Goal: Task Accomplishment & Management: Use online tool/utility

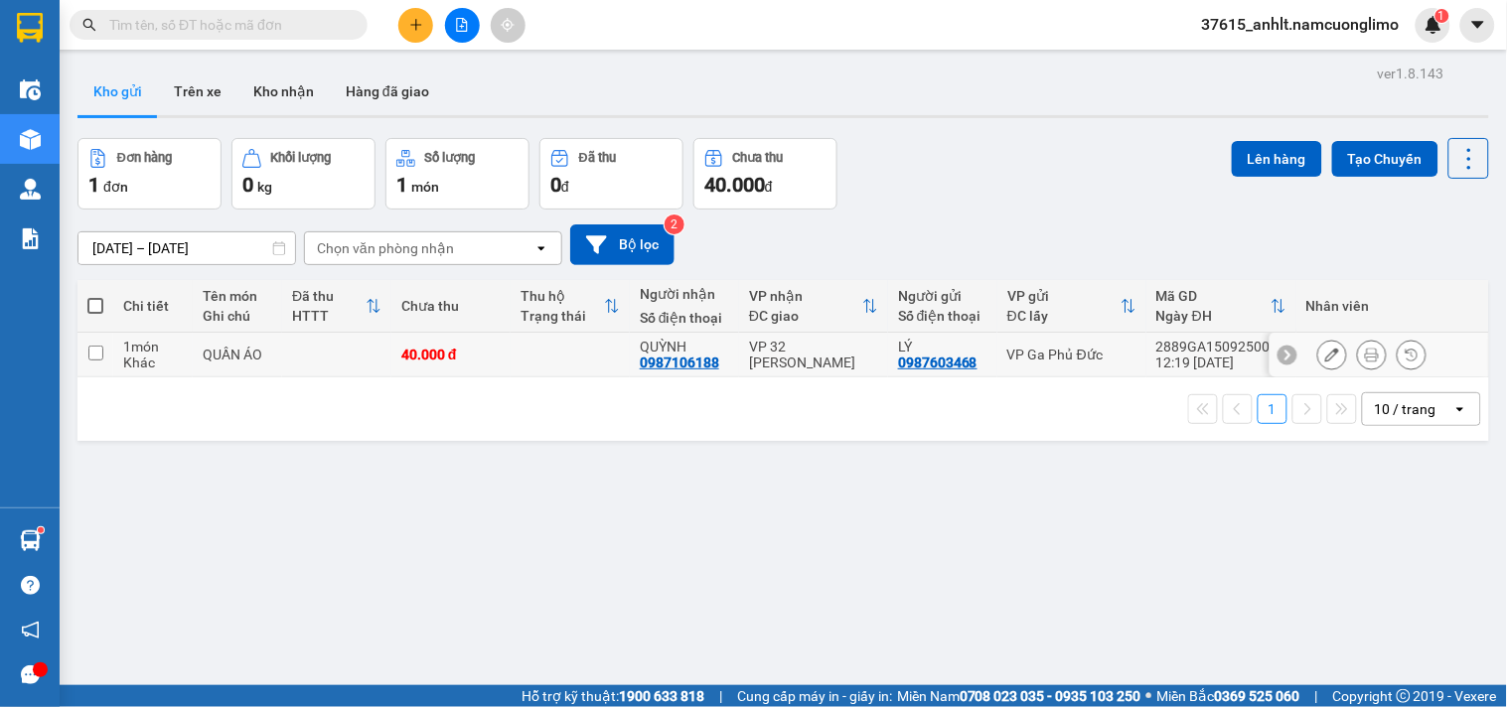
click at [1038, 355] on div "VP Ga Phủ Đức" at bounding box center [1072, 355] width 129 height 16
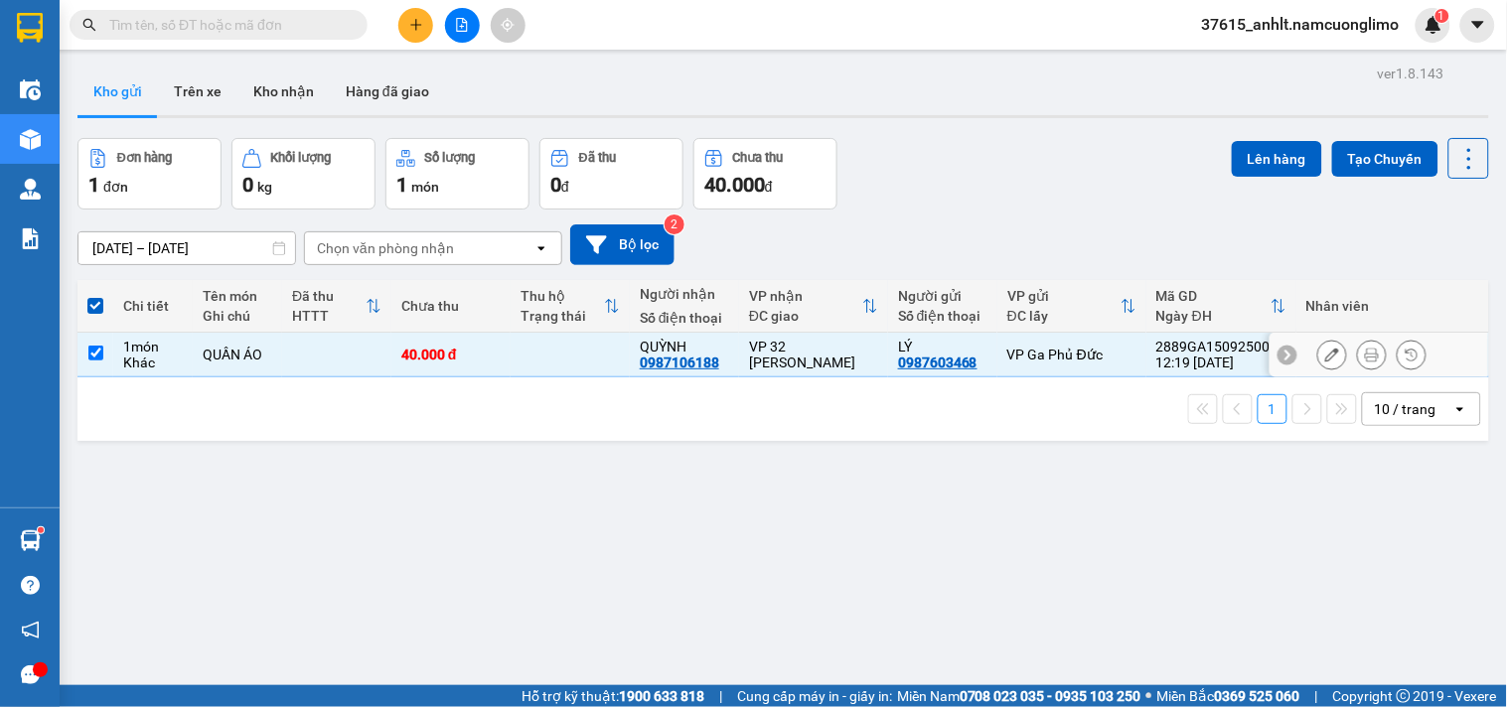
click at [1038, 355] on div "VP Ga Phủ Đức" at bounding box center [1072, 355] width 129 height 16
checkbox input "false"
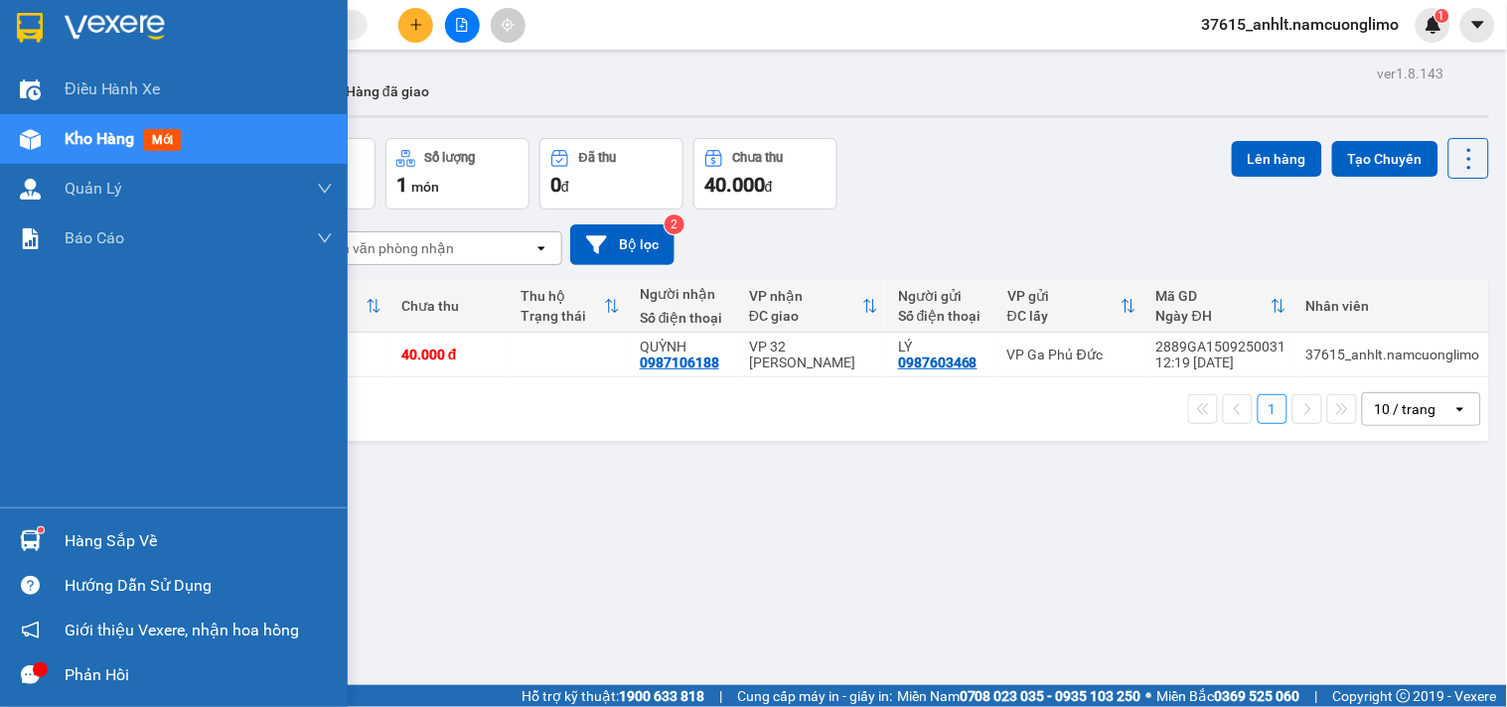
drag, startPoint x: 34, startPoint y: 535, endPoint x: 63, endPoint y: 535, distance: 28.8
click at [35, 534] on img at bounding box center [30, 541] width 21 height 21
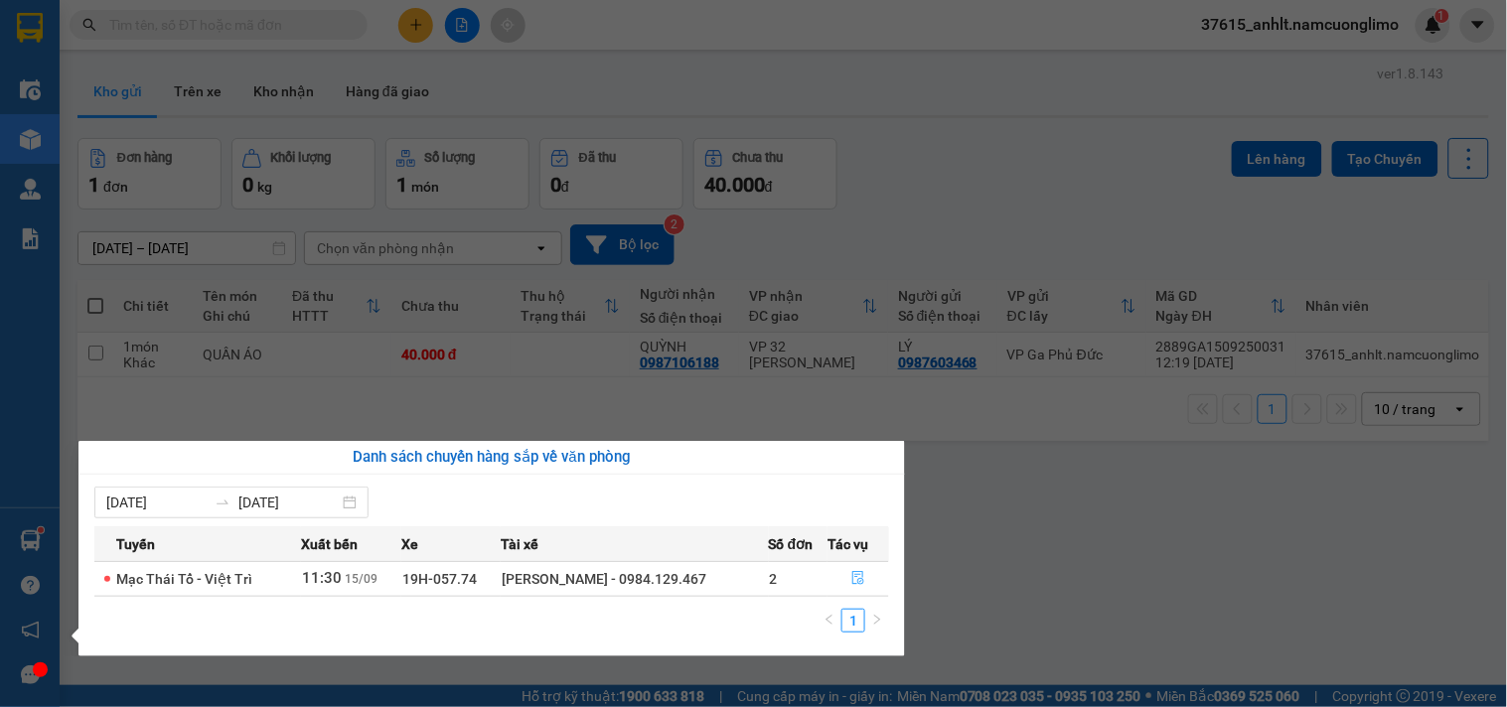
click at [855, 578] on icon "file-done" at bounding box center [859, 578] width 12 height 14
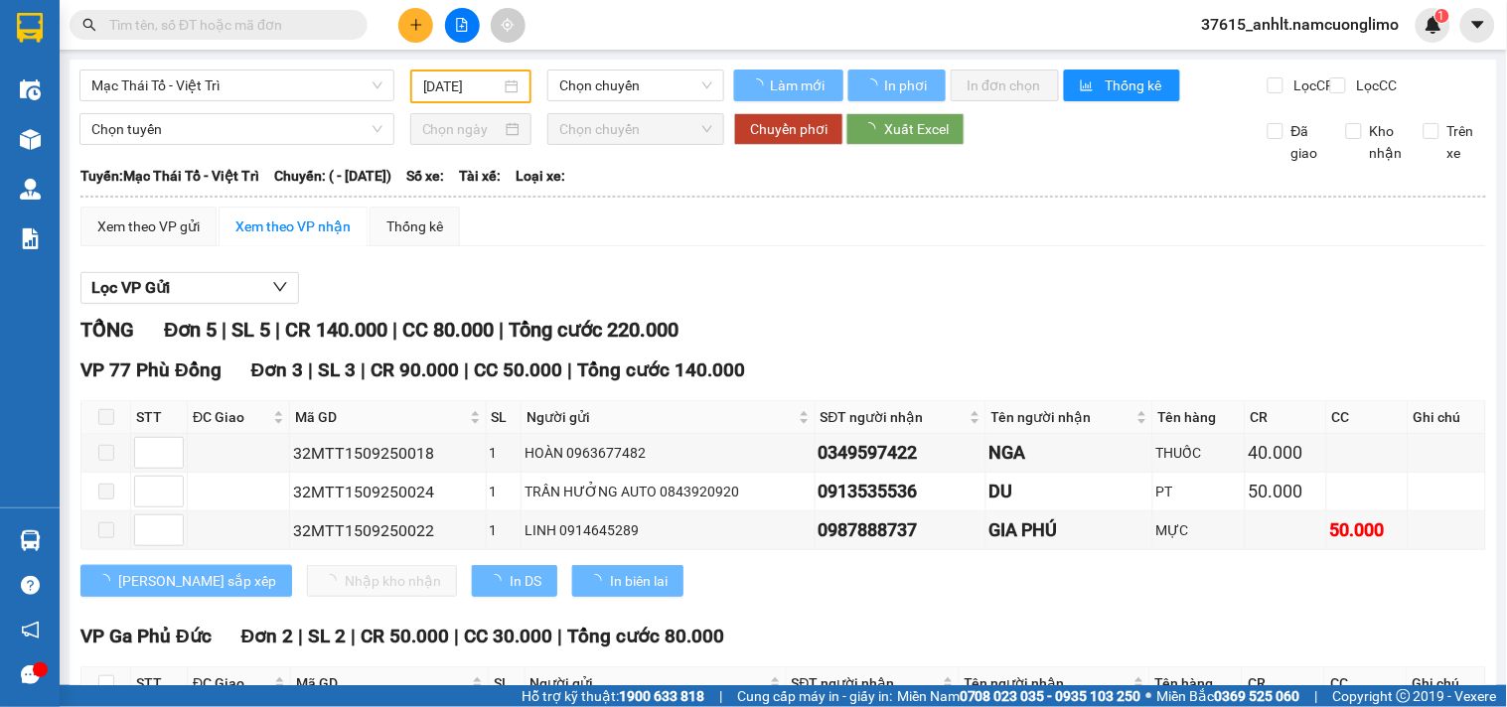
type input "[DATE]"
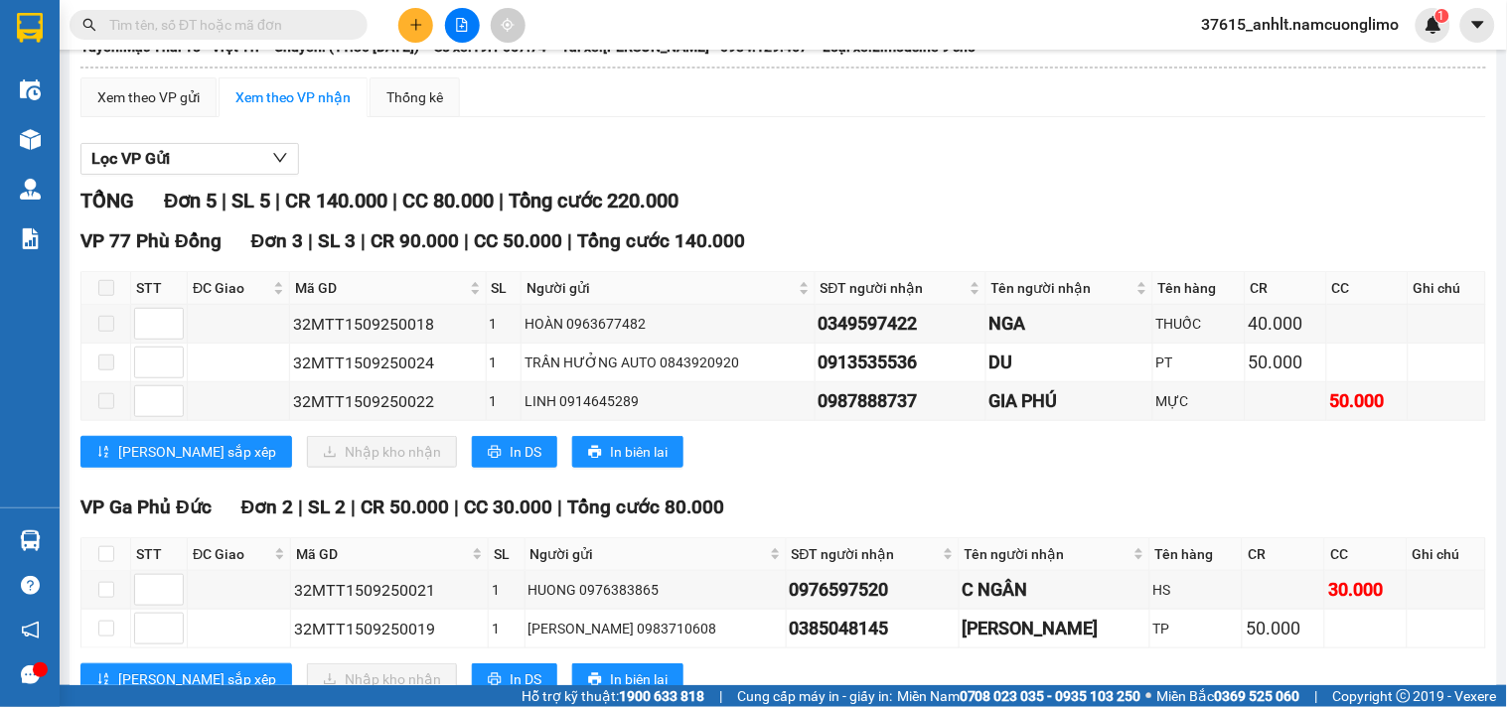
scroll to position [212, 0]
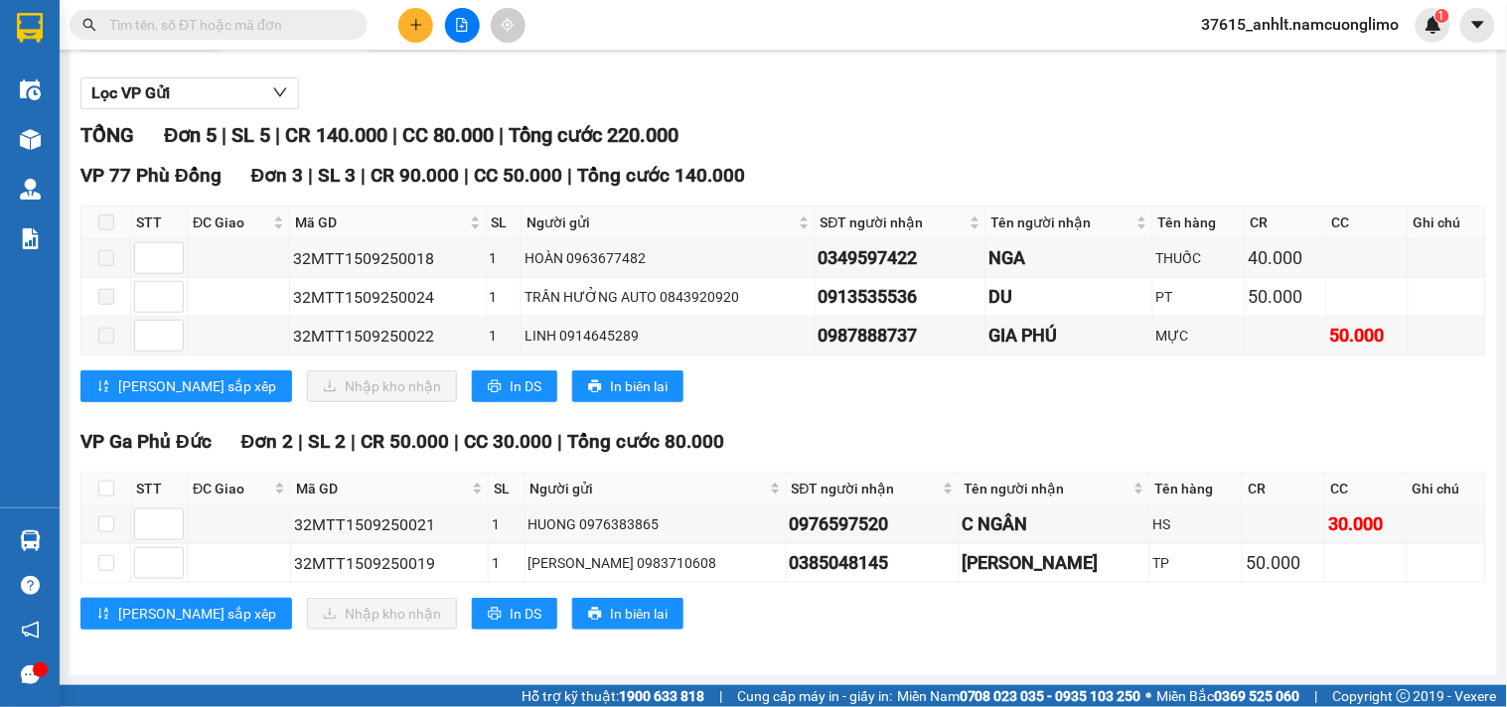
click at [827, 409] on div "VP 77 Phù Đổng Đơn 3 | SL 3 | CR 90.000 | CC 50.000 | Tổng cước 140.000 STT ĐC …" at bounding box center [783, 289] width 1406 height 256
click at [114, 484] on th at bounding box center [106, 489] width 50 height 33
drag, startPoint x: 101, startPoint y: 492, endPoint x: 214, endPoint y: 588, distance: 148.0
click at [102, 491] on input "checkbox" at bounding box center [106, 489] width 16 height 16
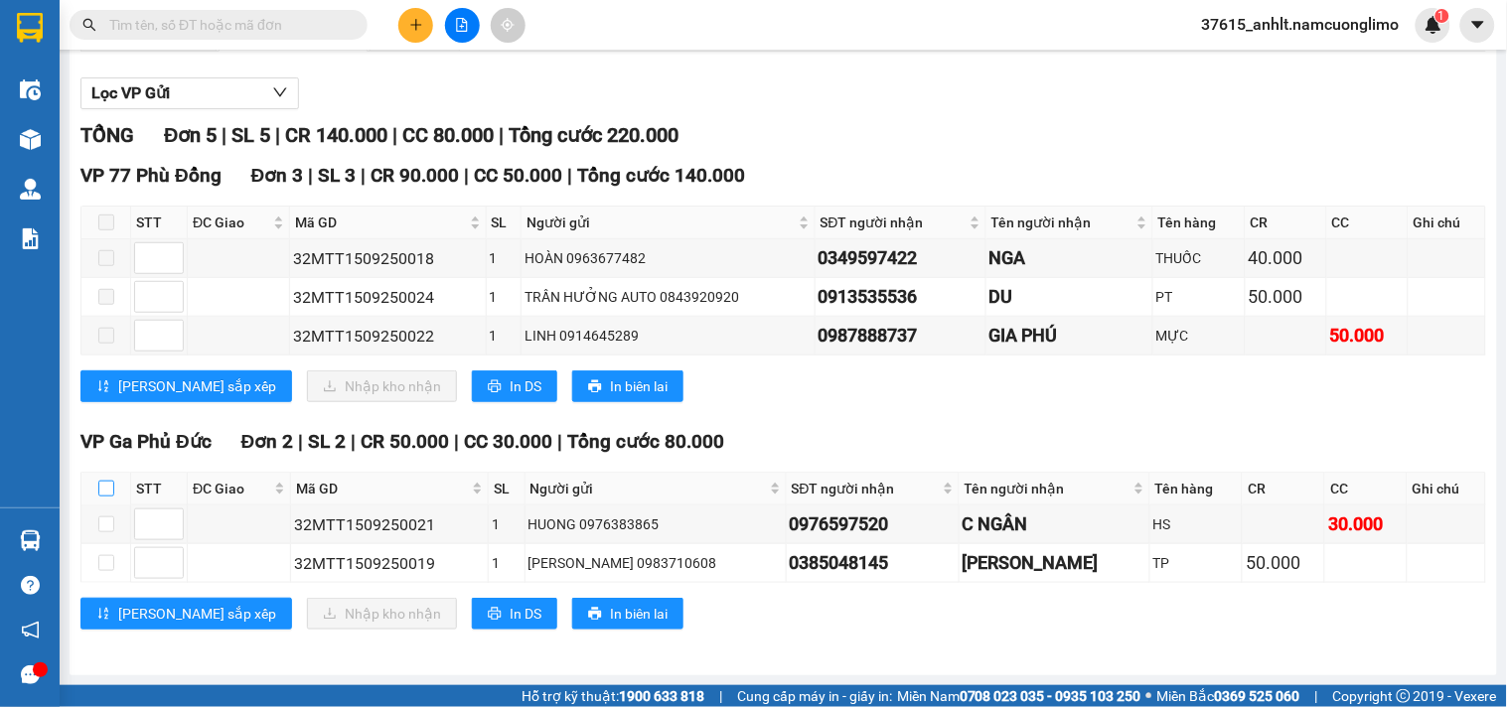
checkbox input "true"
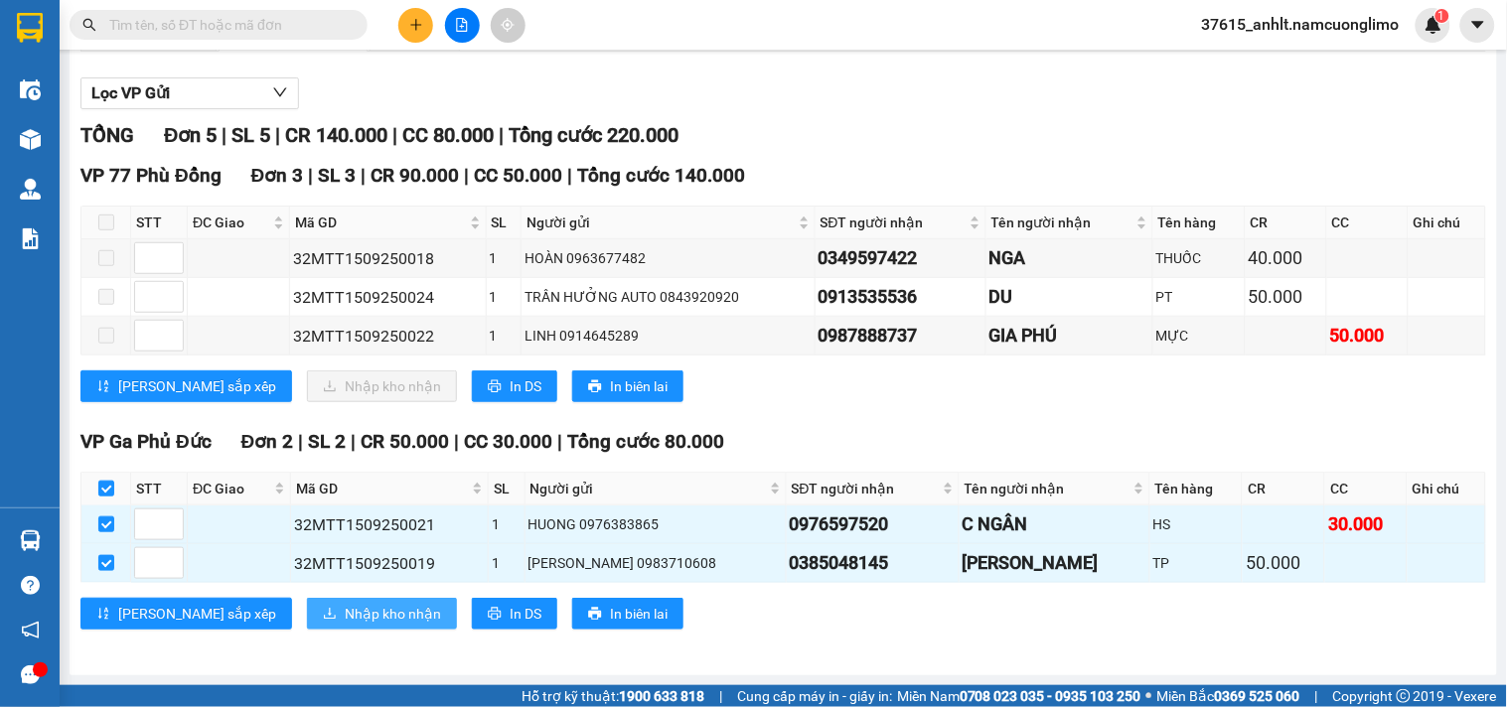
click at [307, 616] on button "Nhập kho nhận" at bounding box center [382, 614] width 150 height 32
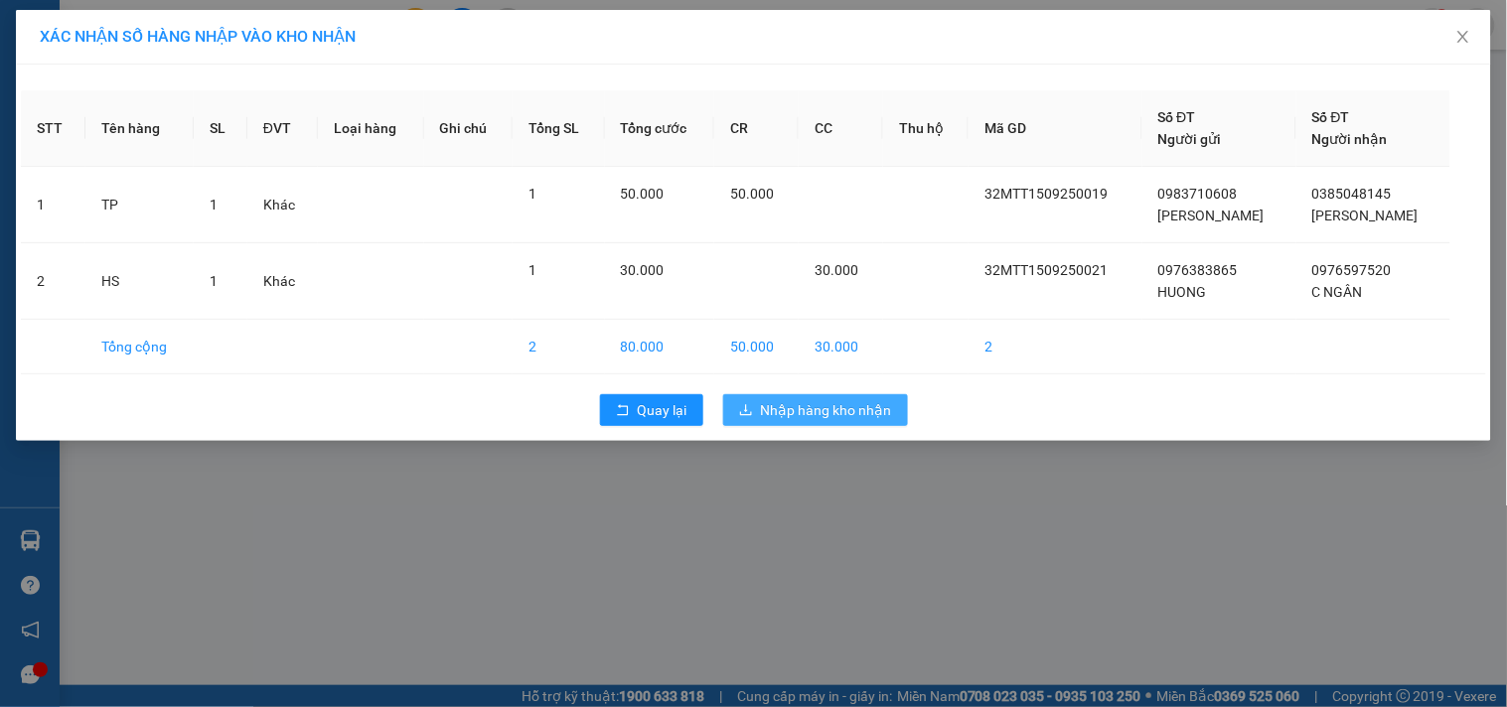
click at [845, 400] on span "Nhập hàng kho nhận" at bounding box center [826, 410] width 131 height 22
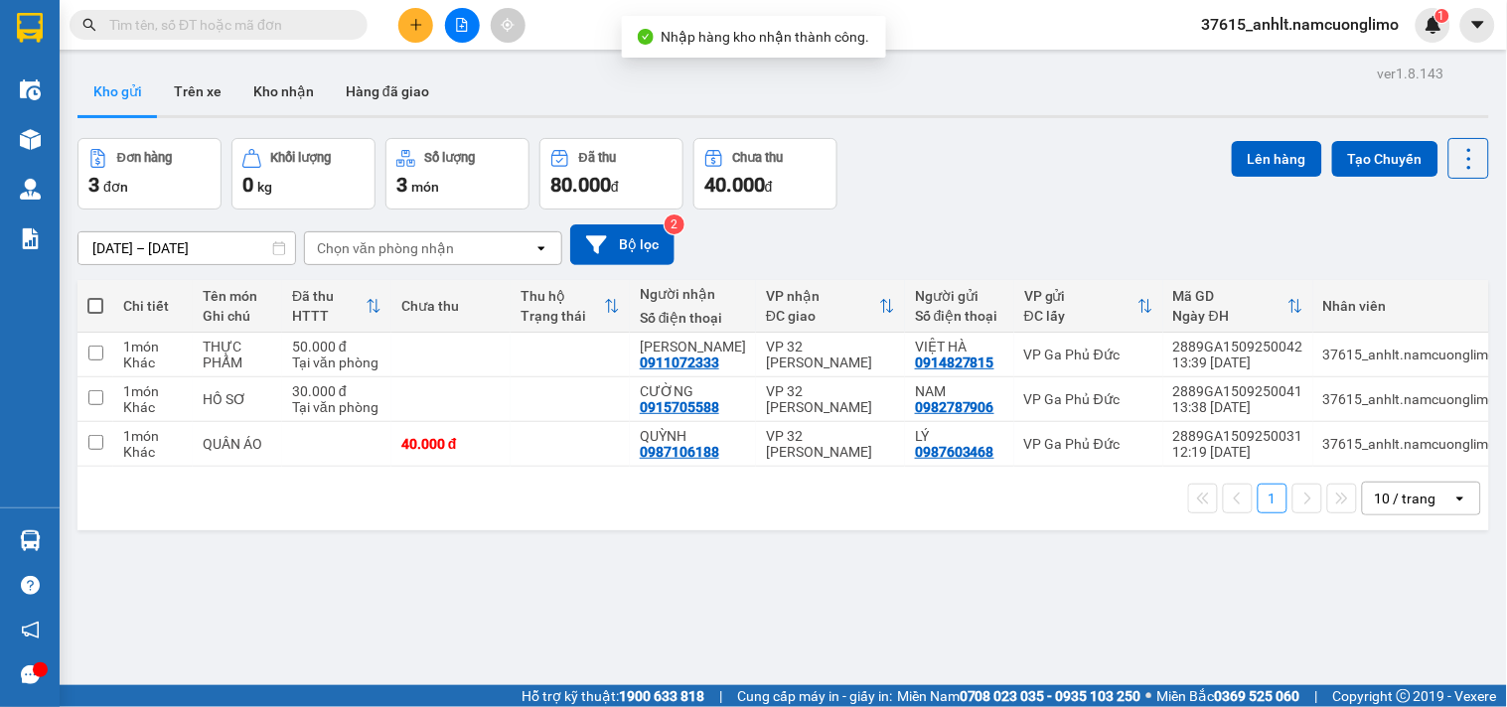
click at [87, 308] on span at bounding box center [95, 306] width 16 height 16
click at [95, 296] on input "checkbox" at bounding box center [95, 296] width 0 height 0
checkbox input "true"
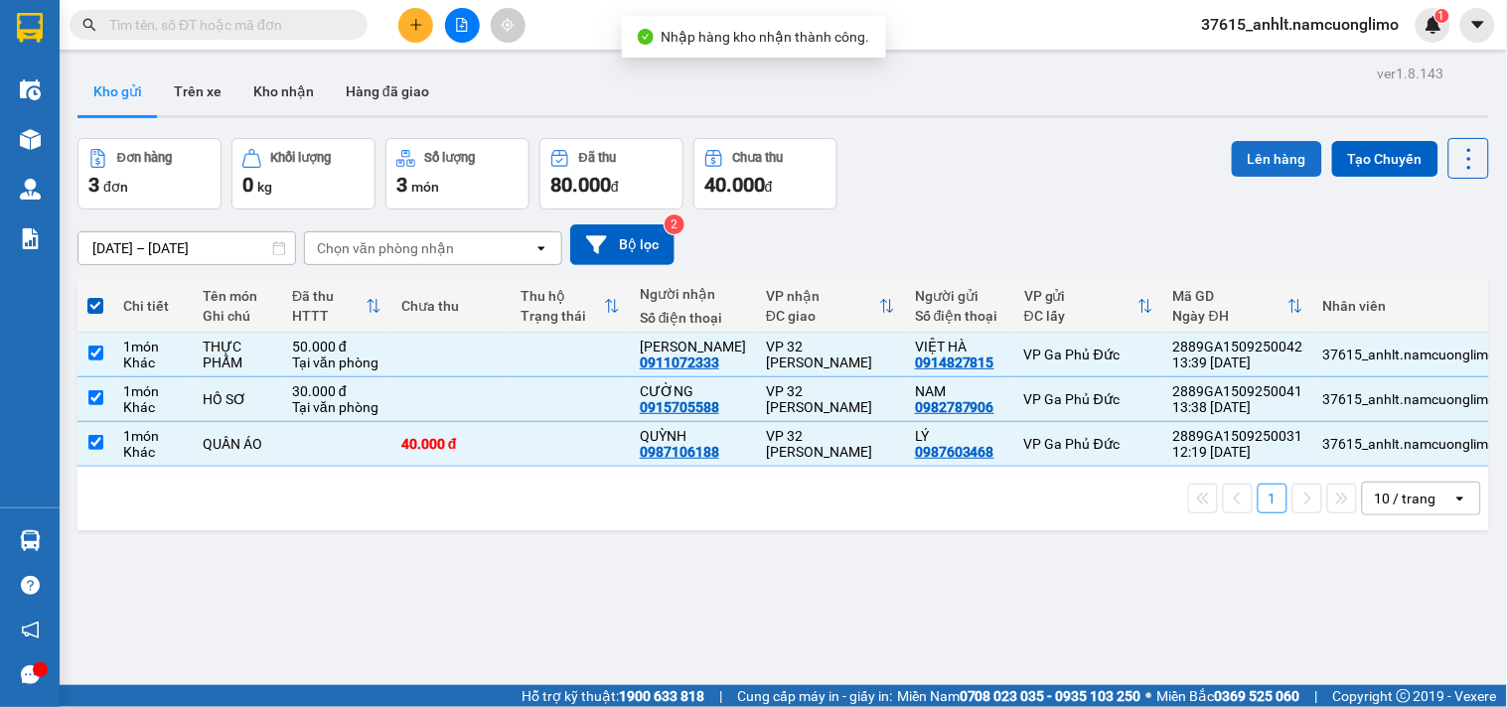
click at [1259, 161] on button "Lên hàng" at bounding box center [1277, 159] width 90 height 36
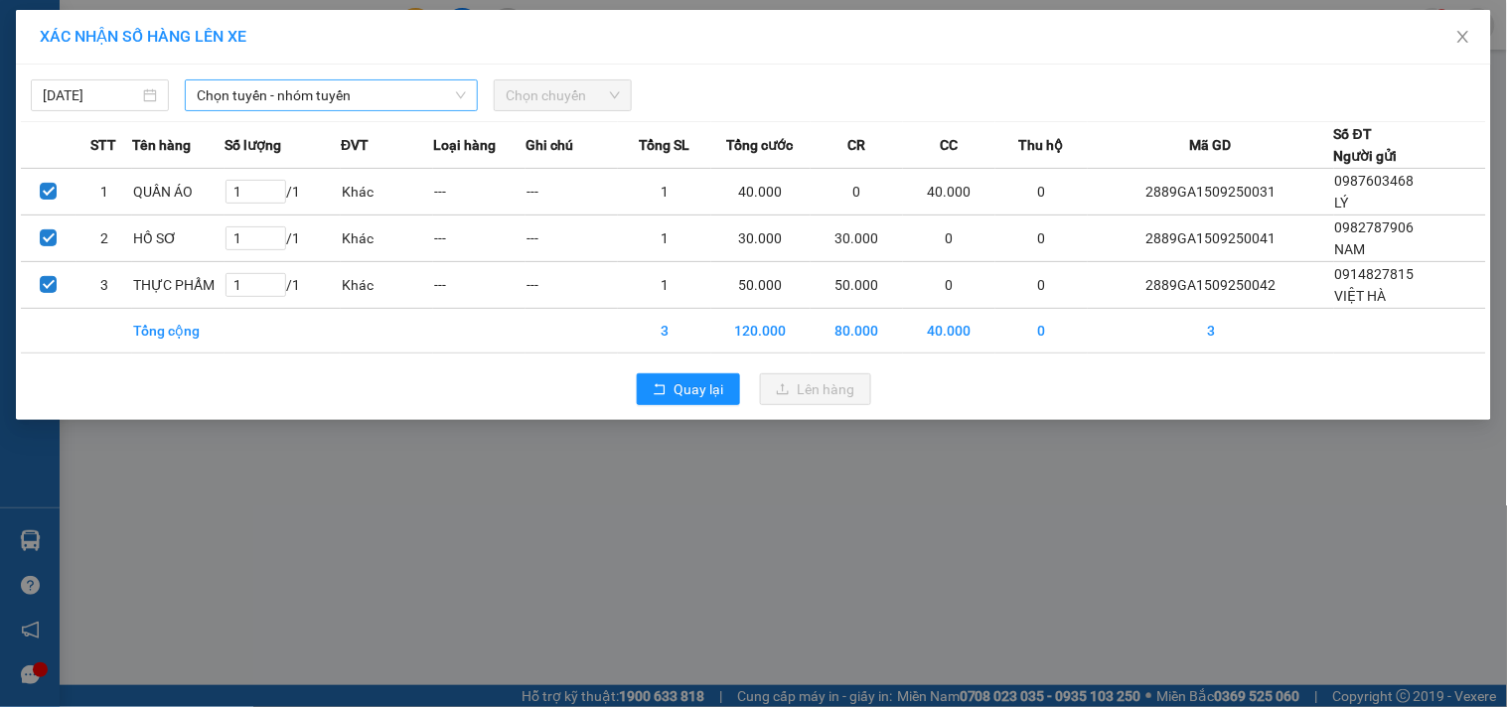
click at [429, 92] on span "Chọn tuyến - nhóm tuyến" at bounding box center [331, 95] width 269 height 30
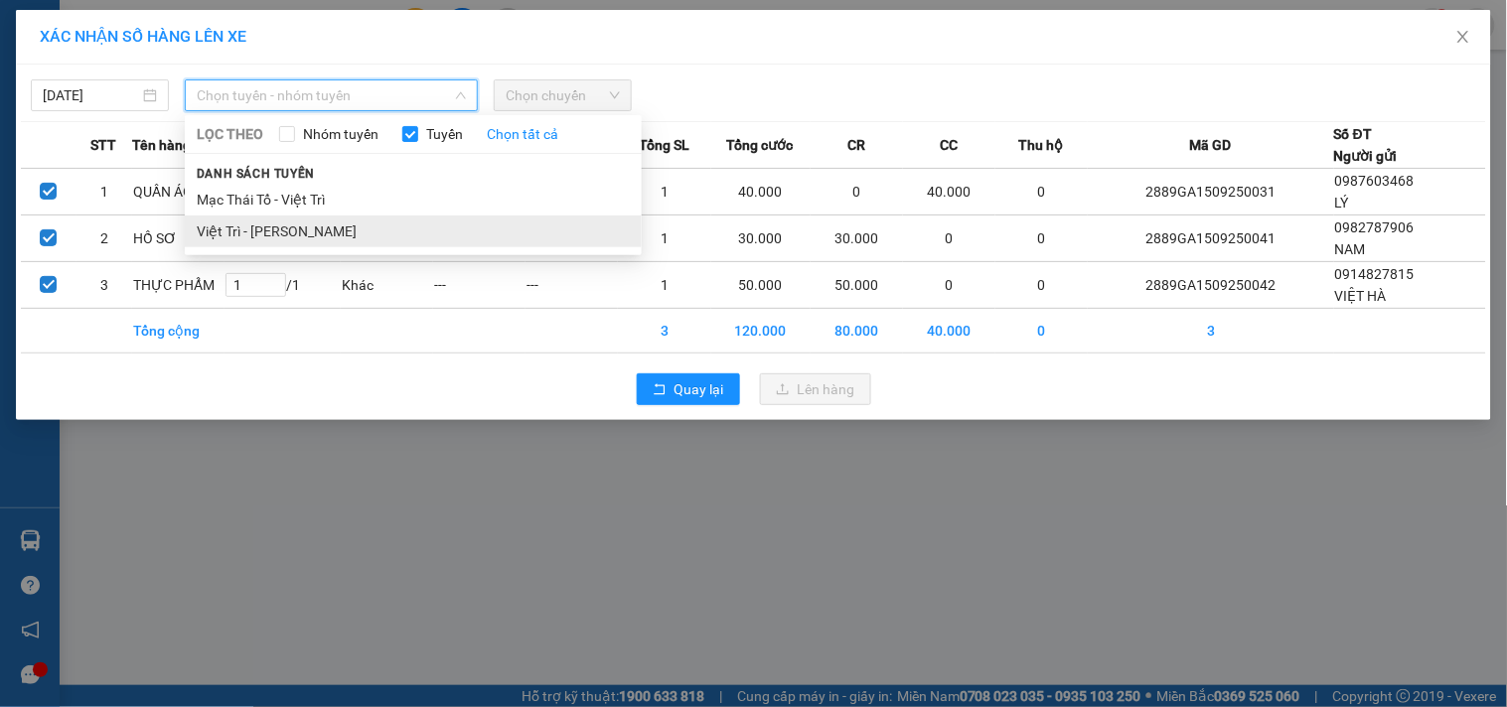
click at [283, 224] on li "Việt Trì - [PERSON_NAME]" at bounding box center [413, 232] width 457 height 32
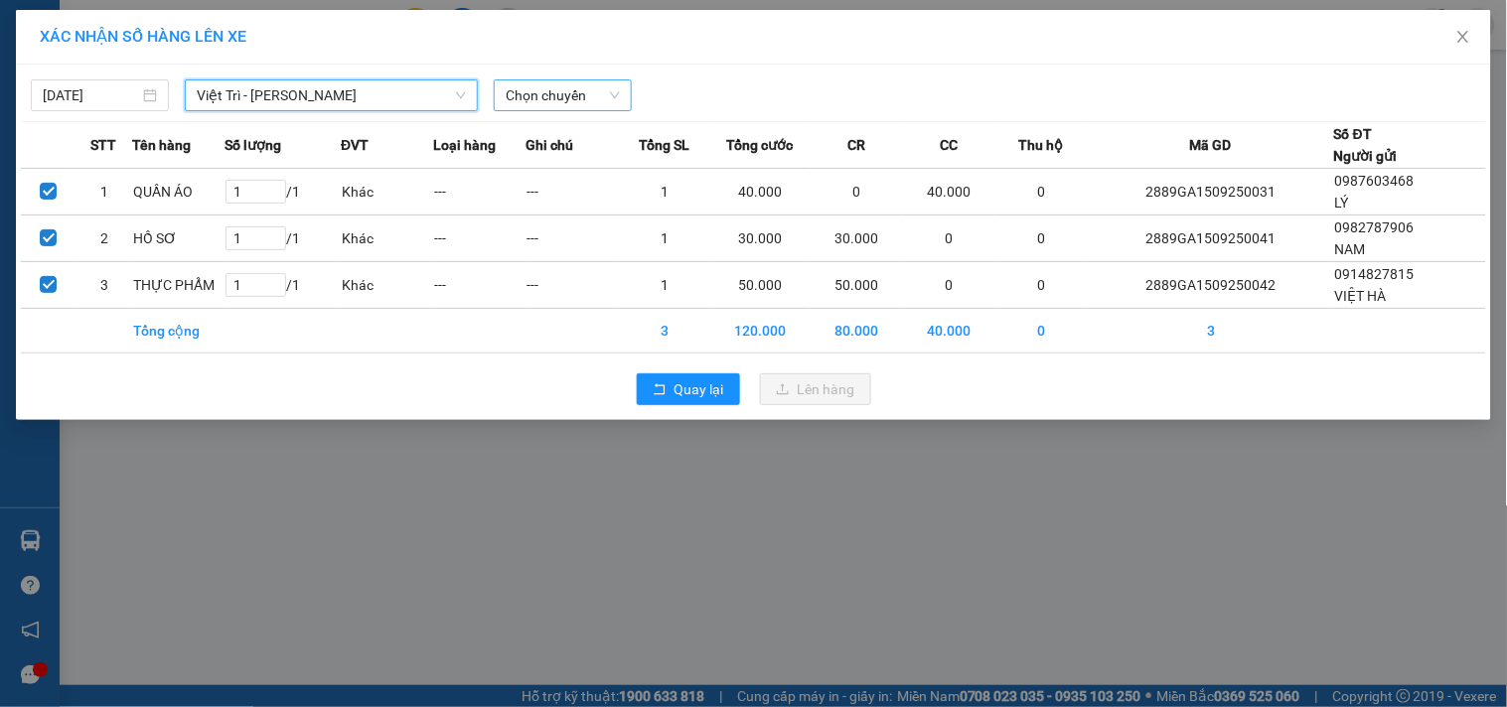
click at [586, 101] on span "Chọn chuyến" at bounding box center [563, 95] width 114 height 30
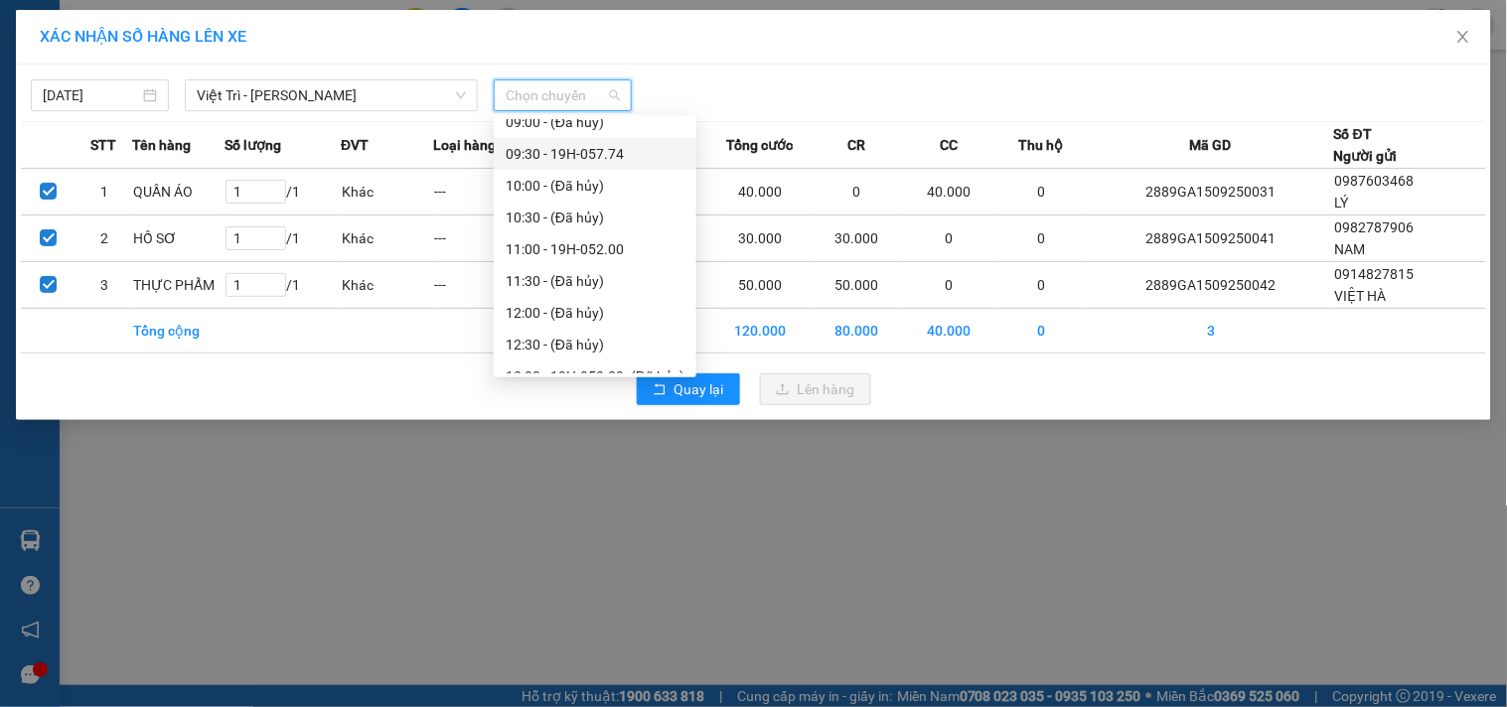
scroll to position [441, 0]
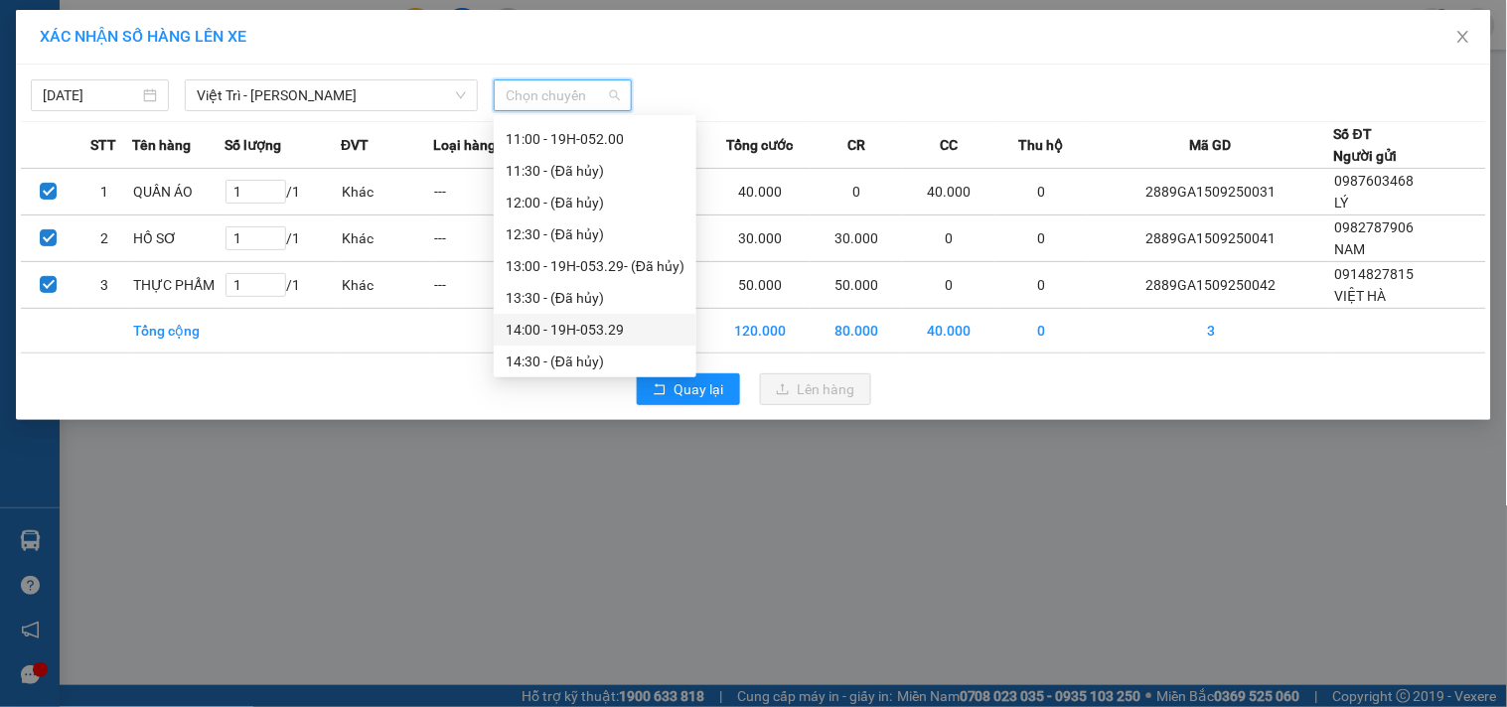
click at [623, 325] on div "14:00 - 19H-053.29" at bounding box center [595, 330] width 179 height 22
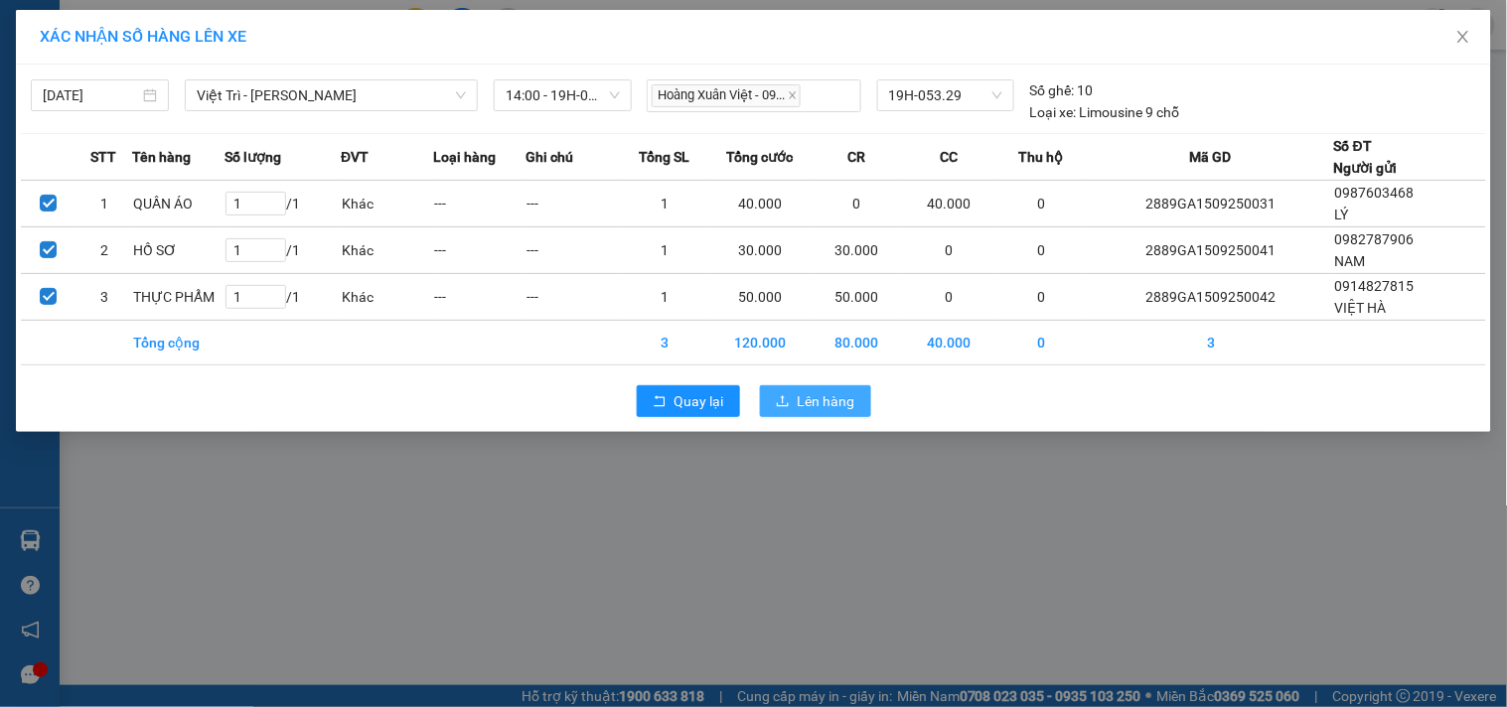
click at [832, 404] on span "Lên hàng" at bounding box center [827, 402] width 58 height 22
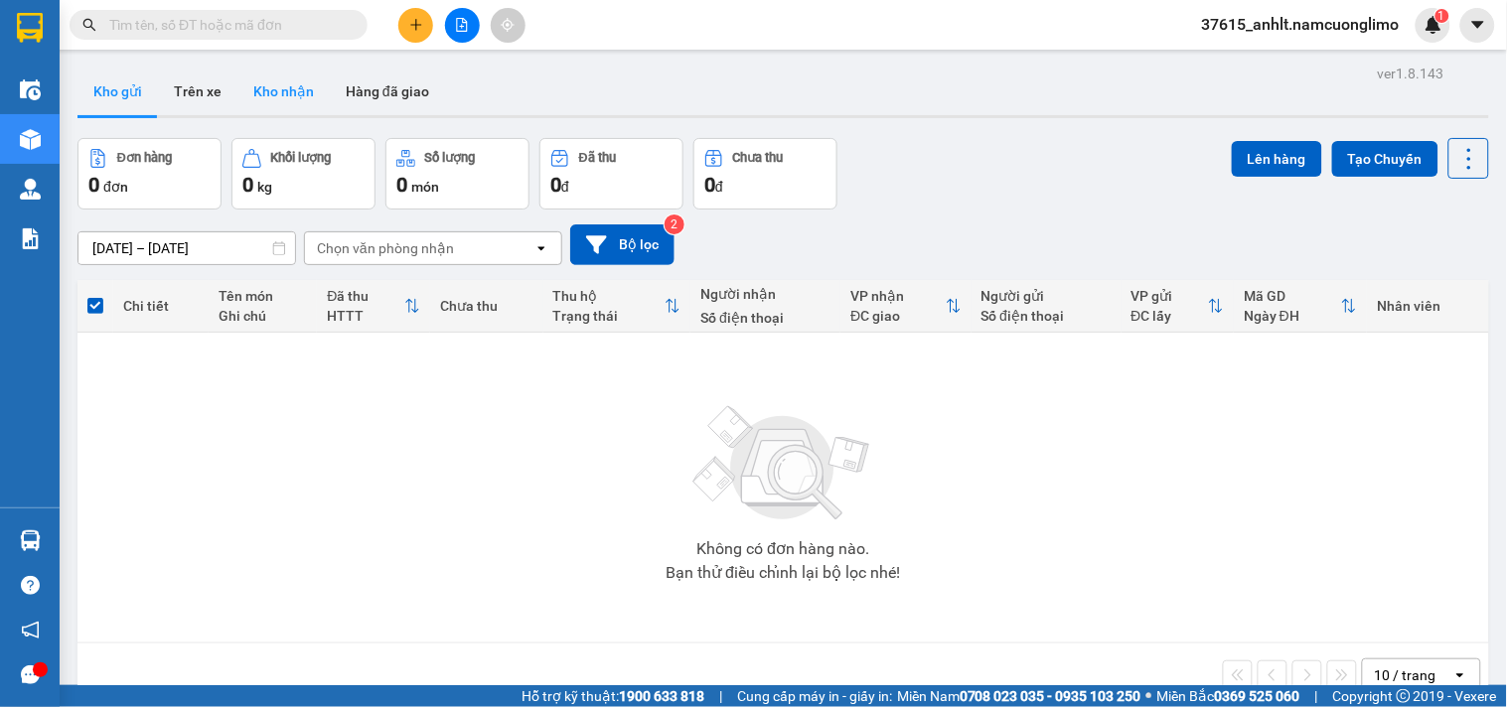
click at [273, 82] on button "Kho nhận" at bounding box center [283, 92] width 92 height 48
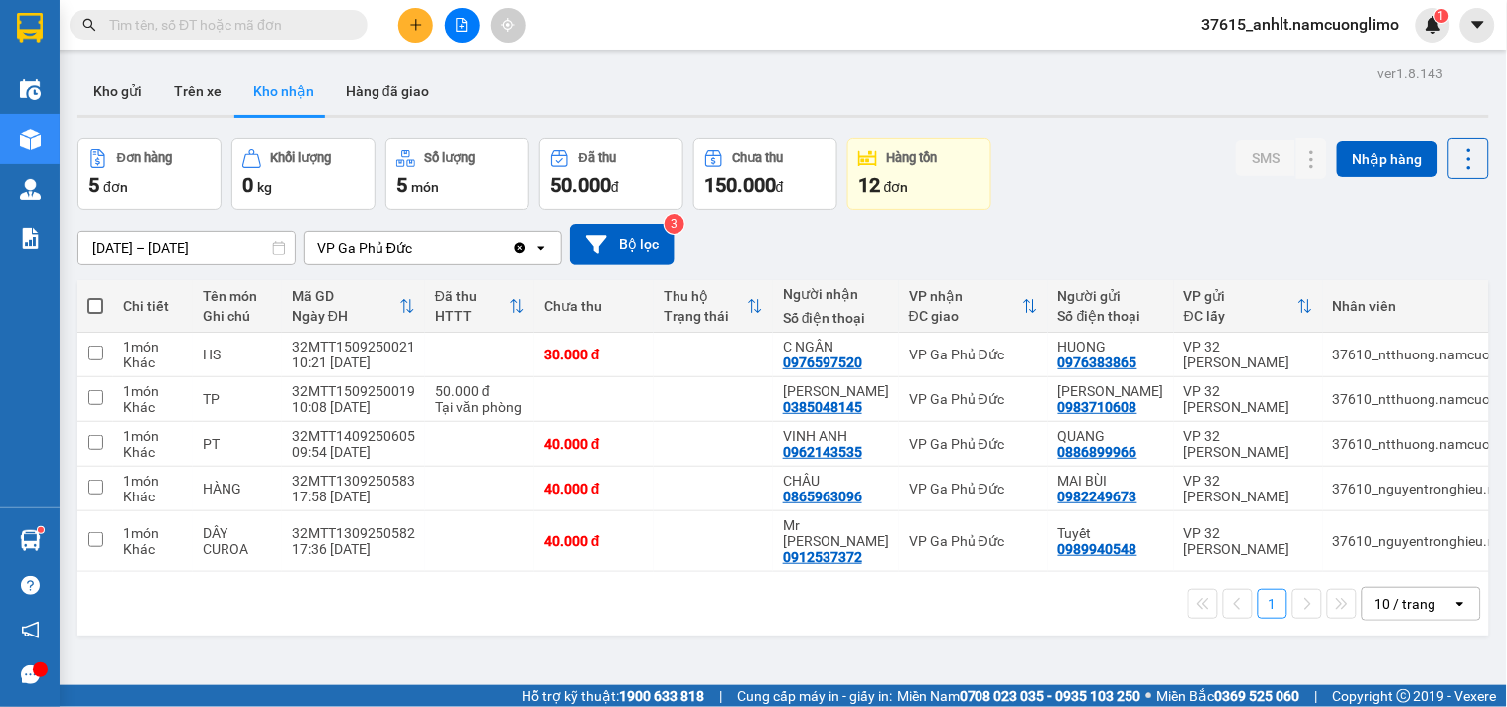
click at [270, 18] on input "text" at bounding box center [226, 25] width 235 height 22
paste input "0911981615"
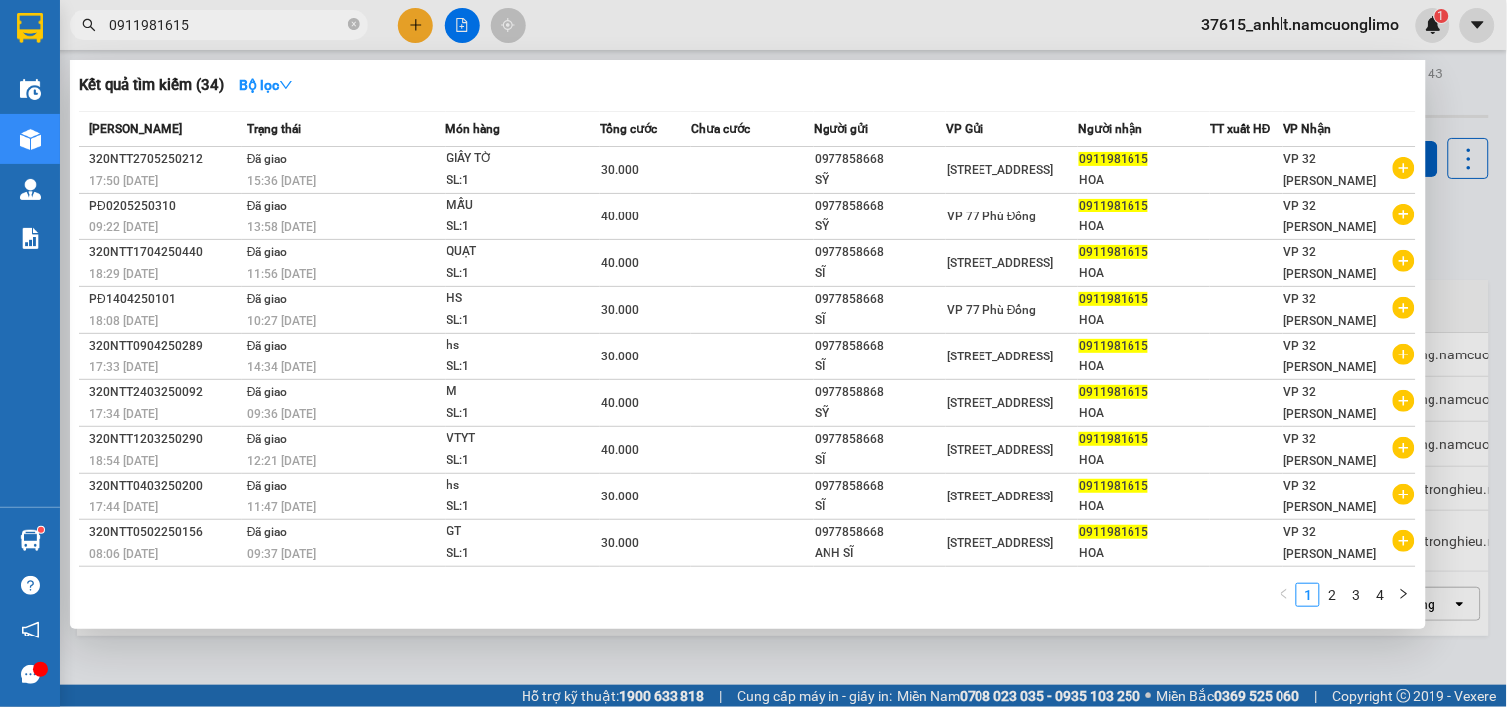
click at [323, 32] on input "0911981615" at bounding box center [226, 25] width 235 height 22
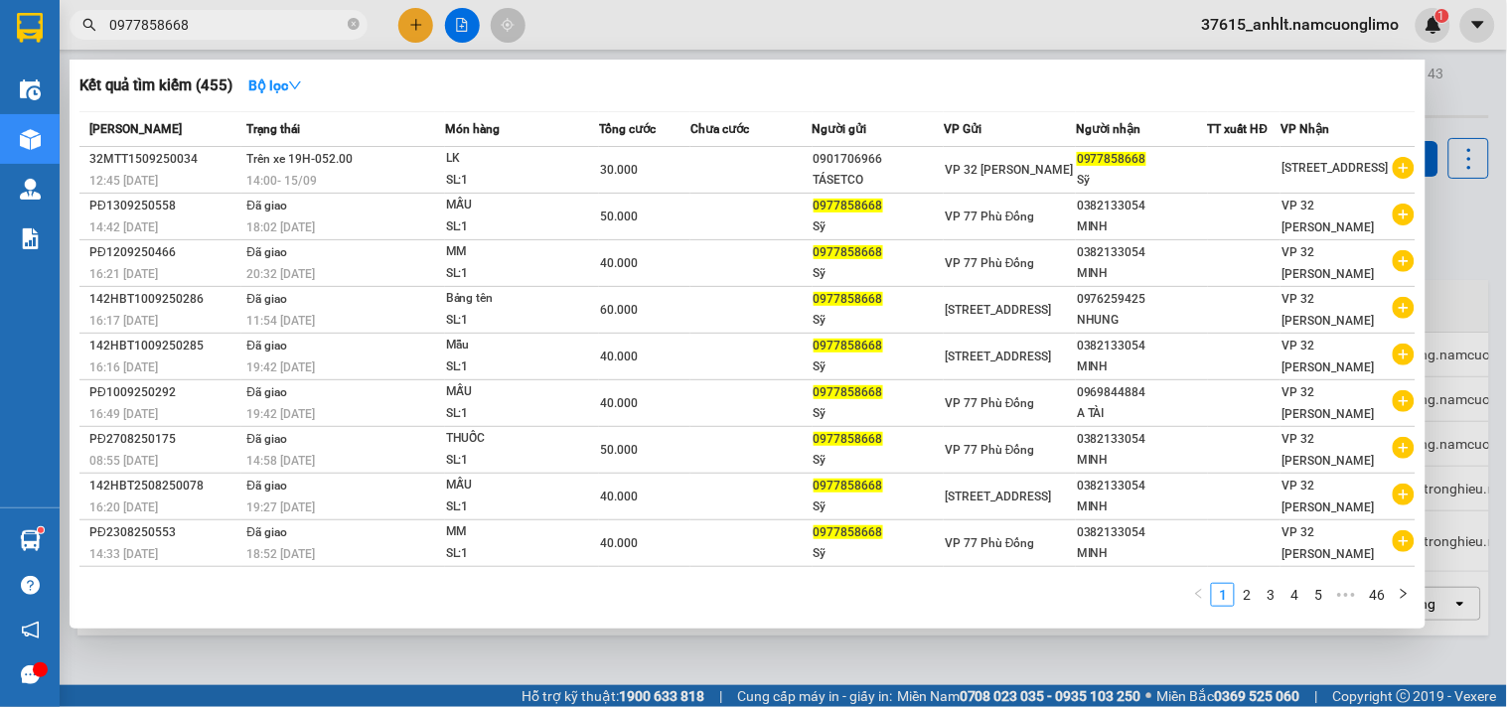
type input "0977858668"
